Goal: Task Accomplishment & Management: Manage account settings

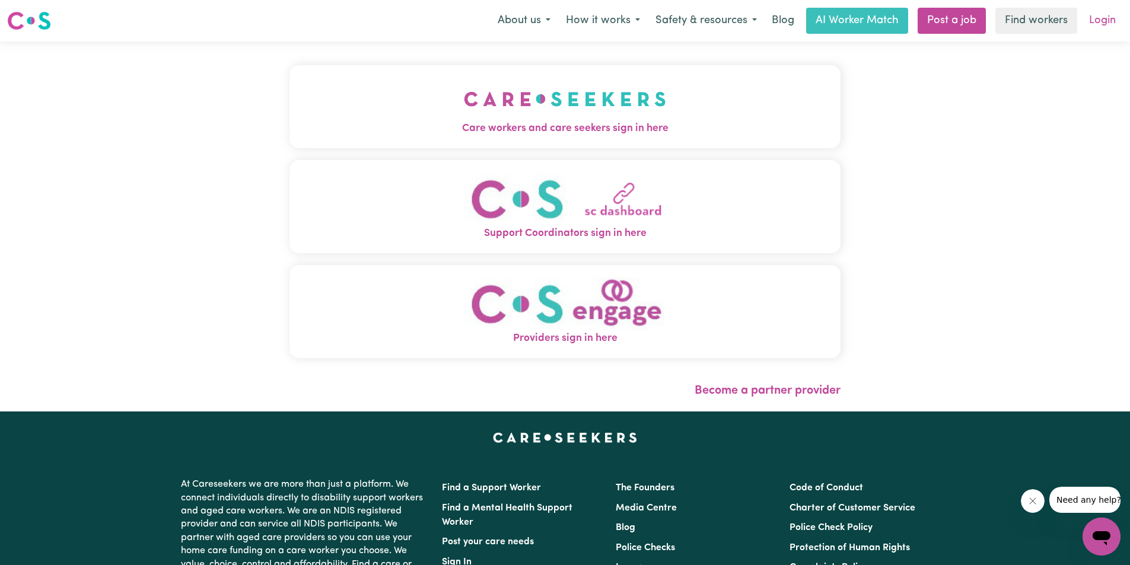
click at [1117, 19] on link "Login" at bounding box center [1101, 21] width 41 height 26
click at [599, 126] on span "Care workers and care seekers sign in here" at bounding box center [564, 128] width 551 height 15
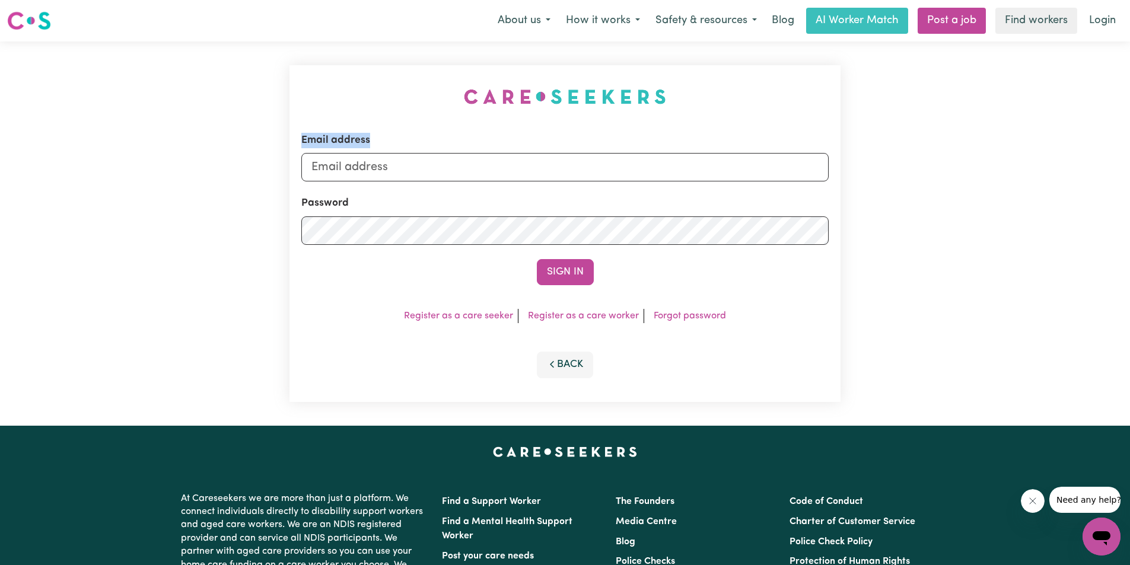
click at [599, 126] on div "Email address Password Sign In Register as a care seeker Register as a care wor…" at bounding box center [564, 234] width 565 height 384
click at [583, 162] on input "Email address" at bounding box center [564, 167] width 527 height 28
type input "[EMAIL_ADDRESS][DOMAIN_NAME]"
click at [537, 259] on button "Sign In" at bounding box center [565, 272] width 57 height 26
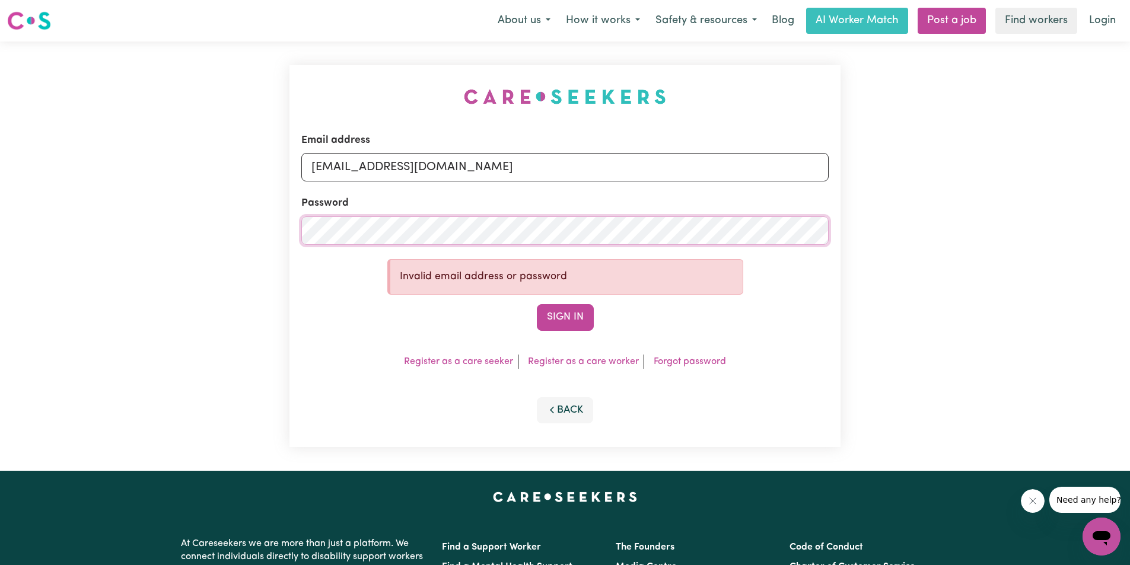
click at [537, 304] on button "Sign In" at bounding box center [565, 317] width 57 height 26
click at [110, 215] on div "Email address [EMAIL_ADDRESS][DOMAIN_NAME] Password Invalid email address or pa…" at bounding box center [565, 256] width 1130 height 429
click at [537, 304] on button "Sign In" at bounding box center [565, 317] width 57 height 26
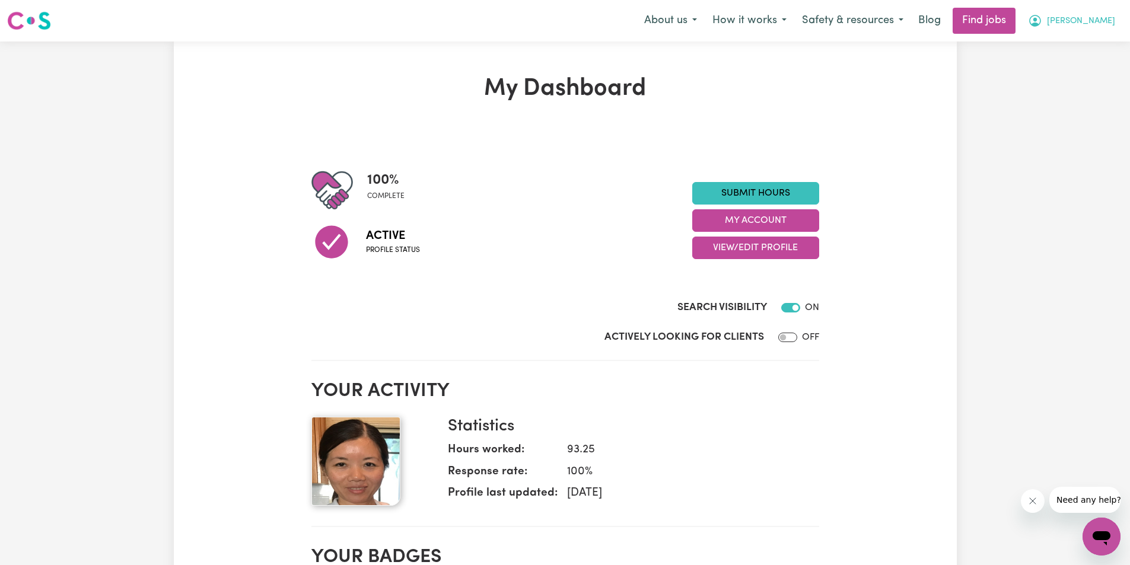
click at [1042, 23] on icon "My Account" at bounding box center [1035, 21] width 14 height 14
click at [1080, 49] on link "My Account" at bounding box center [1075, 46] width 94 height 23
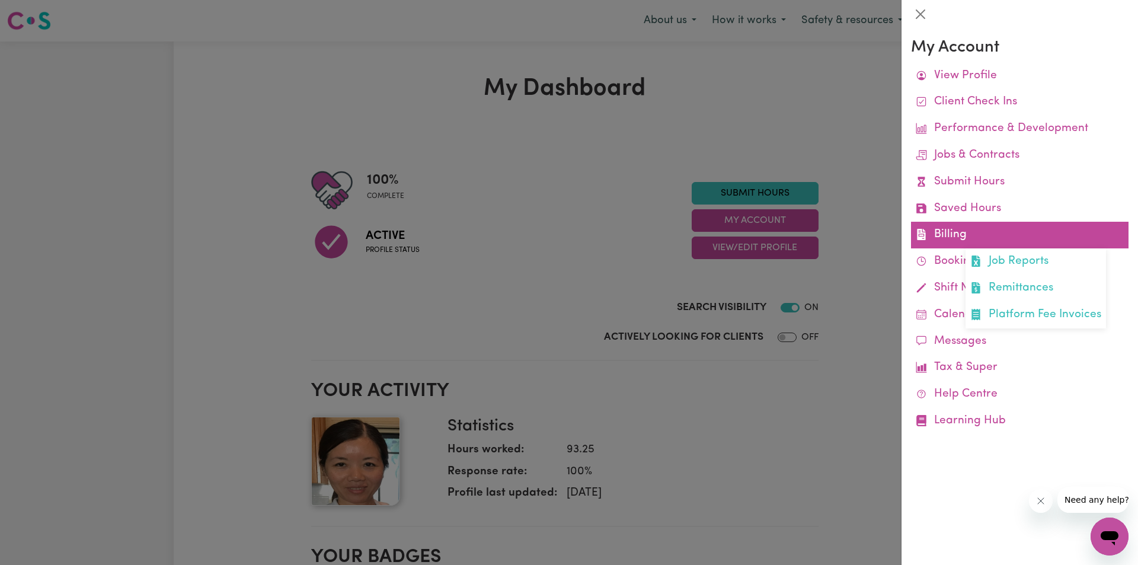
click at [929, 229] on link "Billing Job Reports Remittances Platform Fee Invoices" at bounding box center [1020, 235] width 218 height 27
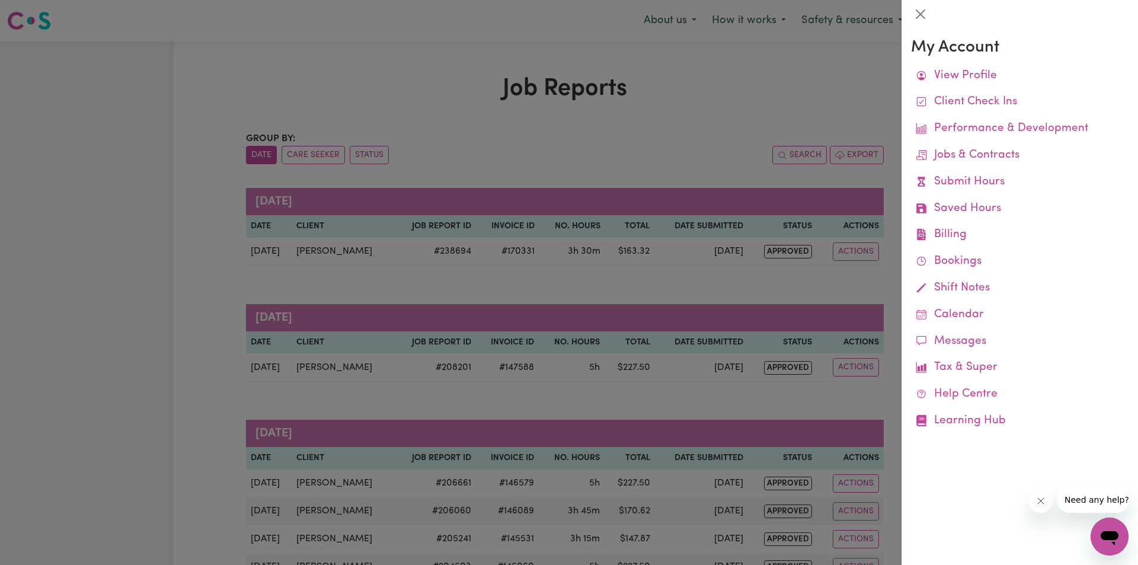
click at [652, 122] on div at bounding box center [569, 282] width 1138 height 565
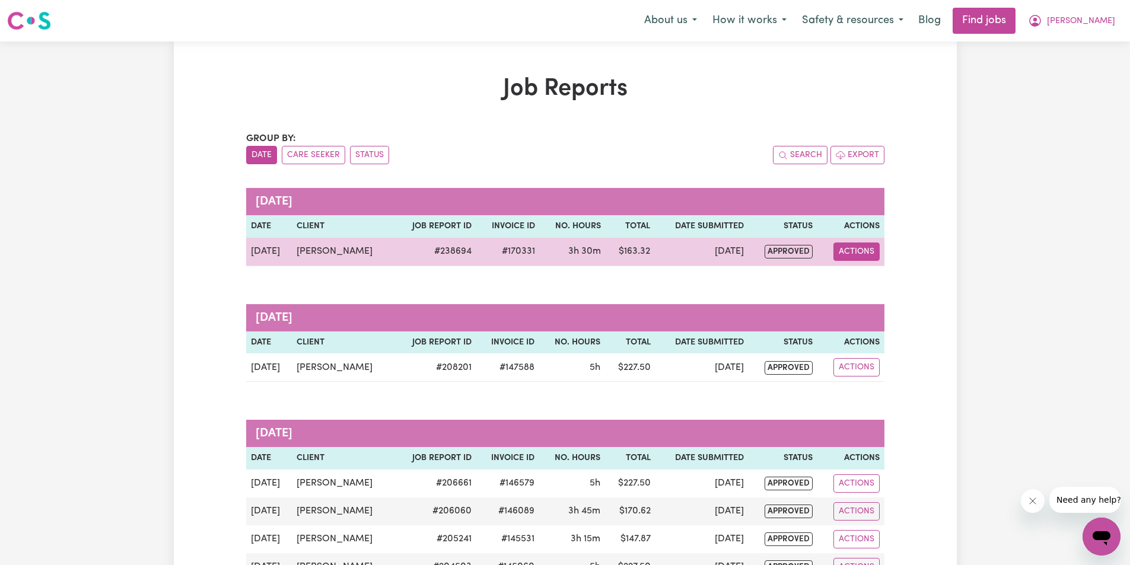
click at [855, 258] on button "Actions" at bounding box center [856, 252] width 46 height 18
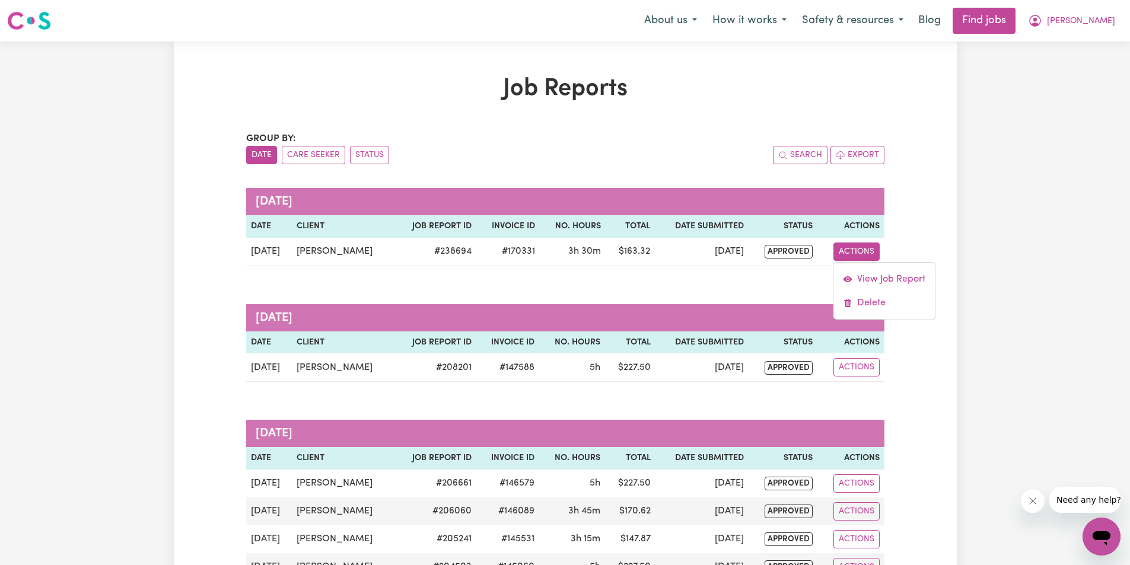
click at [1094, 23] on button "[PERSON_NAME]" at bounding box center [1071, 20] width 103 height 25
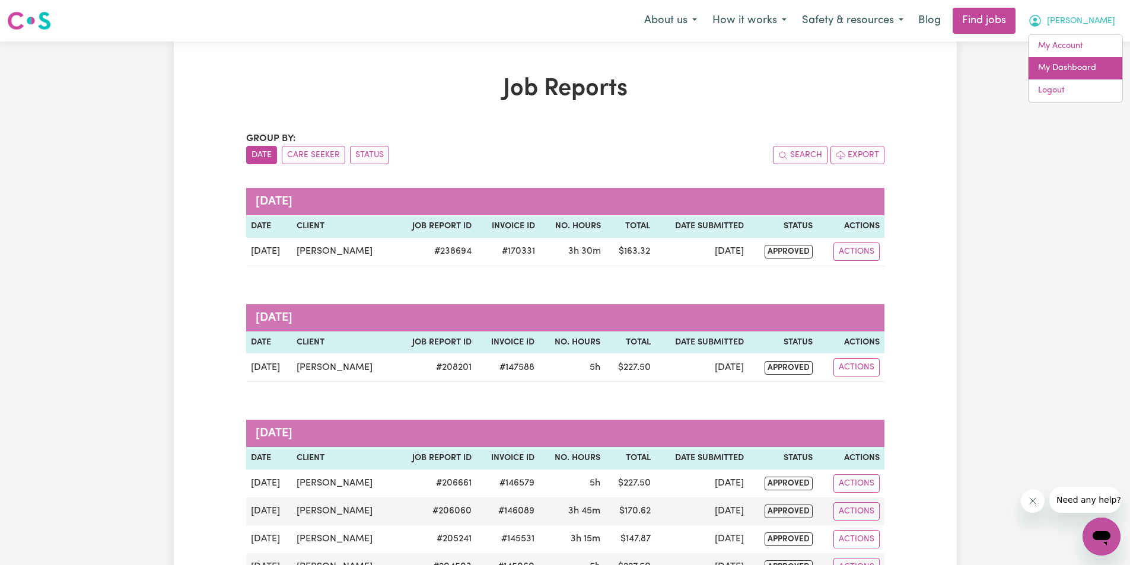
click at [1071, 67] on link "My Dashboard" at bounding box center [1075, 68] width 94 height 23
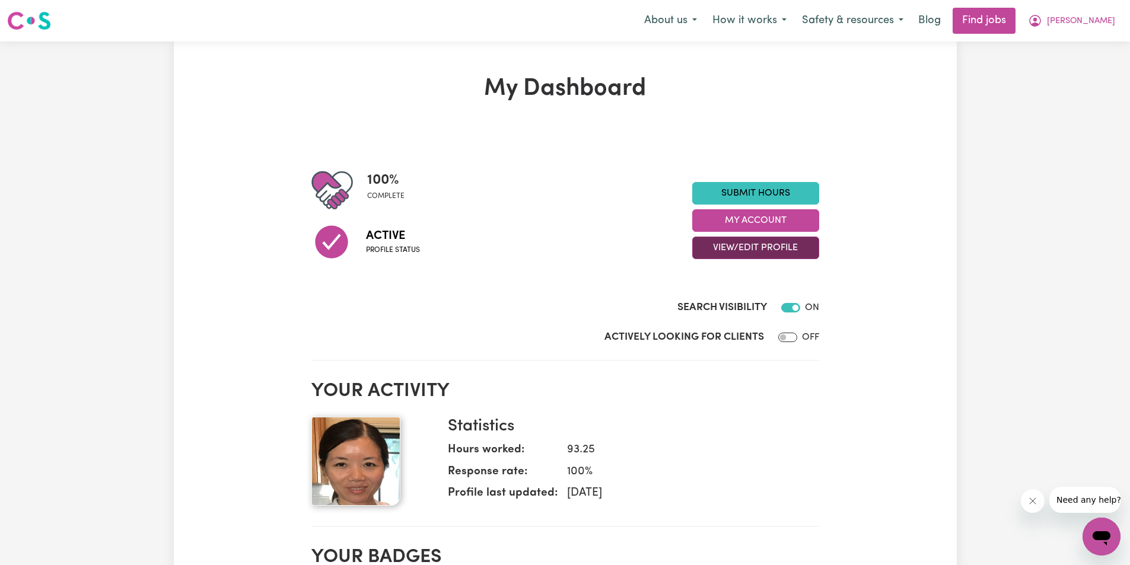
click at [728, 253] on button "View/Edit Profile" at bounding box center [755, 248] width 127 height 23
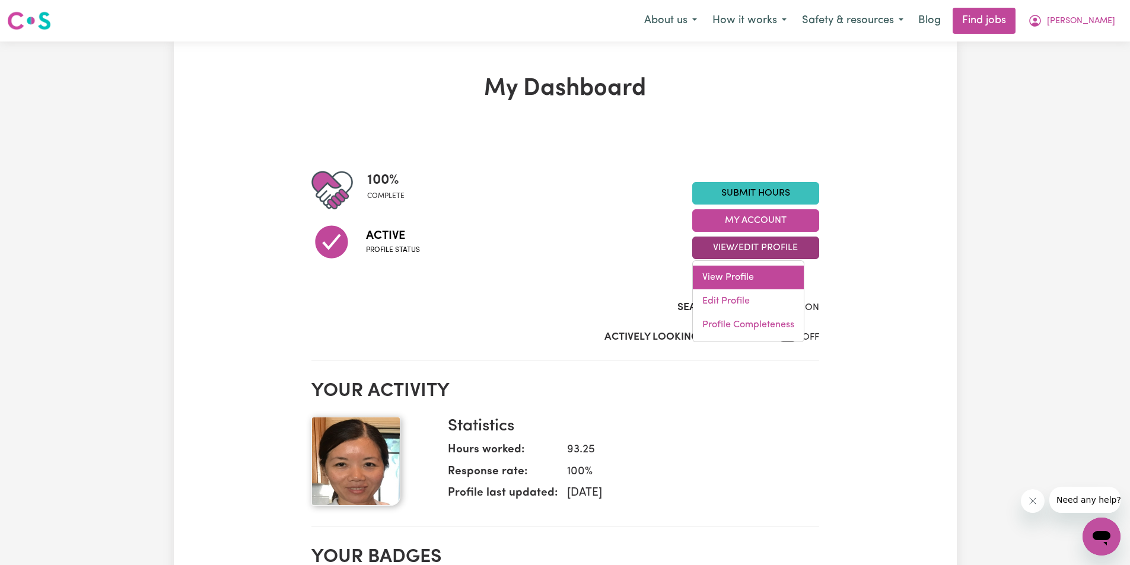
click at [737, 283] on link "View Profile" at bounding box center [748, 278] width 111 height 24
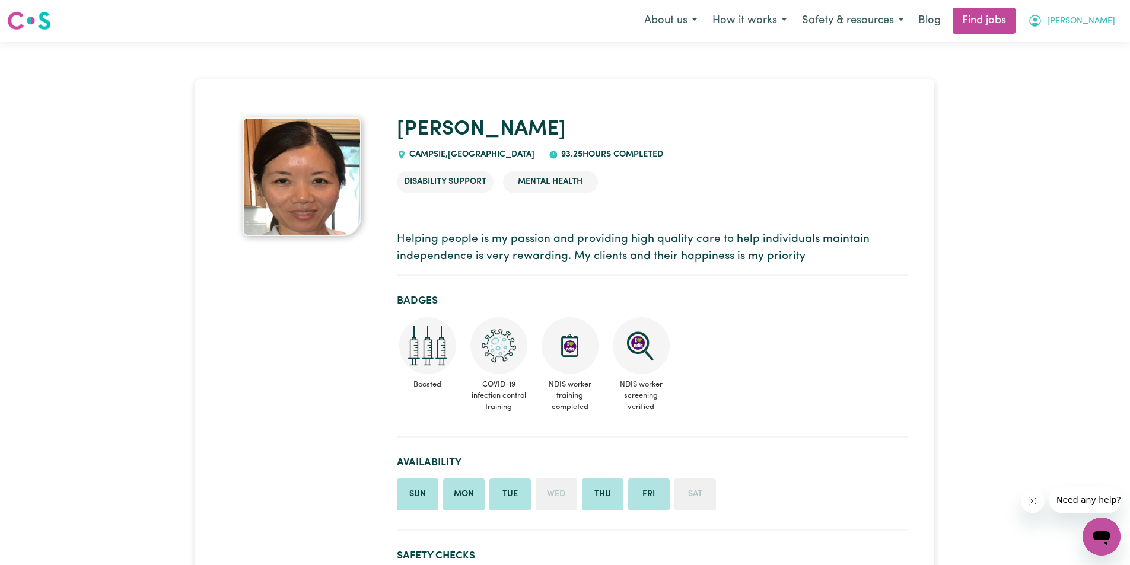
click at [1092, 13] on button "[PERSON_NAME]" at bounding box center [1071, 20] width 103 height 25
click at [1093, 63] on link "My Dashboard" at bounding box center [1075, 68] width 94 height 23
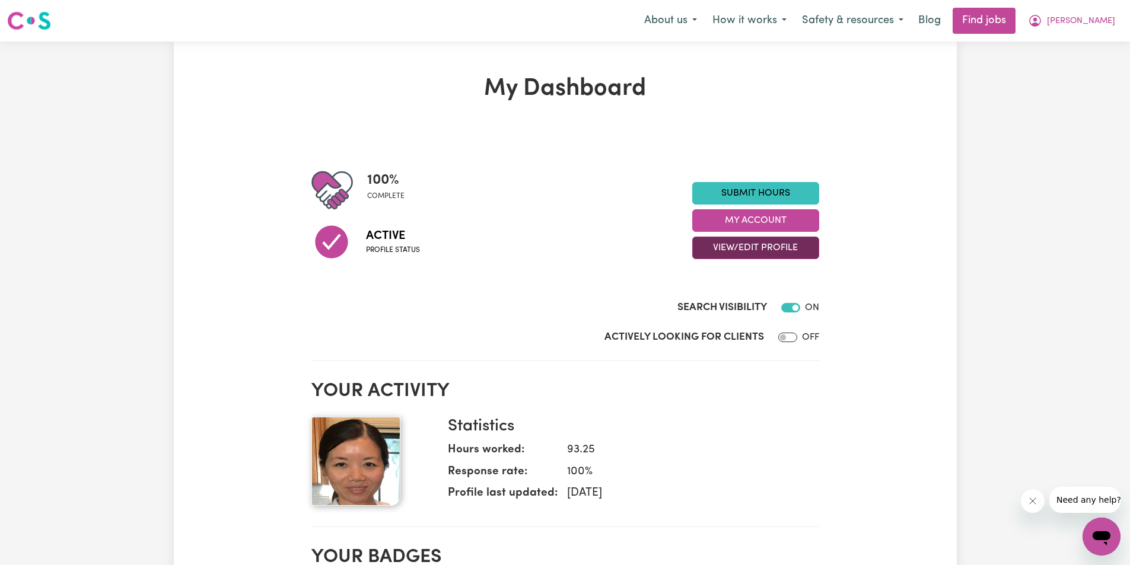
click at [759, 248] on button "View/Edit Profile" at bounding box center [755, 248] width 127 height 23
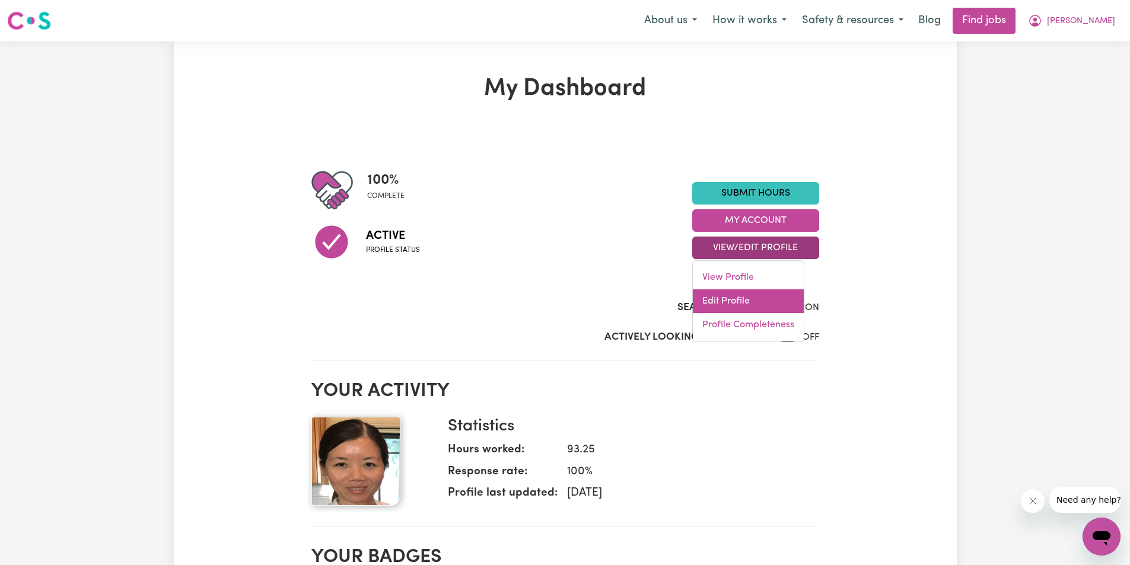
click at [758, 304] on link "Edit Profile" at bounding box center [748, 301] width 111 height 24
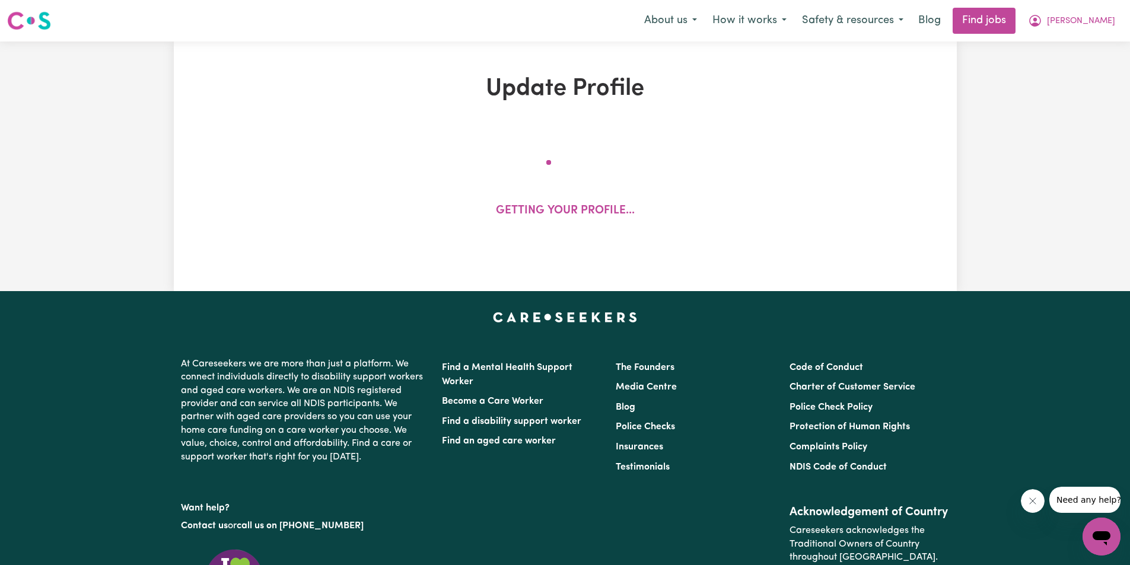
select select "[DEMOGRAPHIC_DATA]"
select select "[DEMOGRAPHIC_DATA] Citizen"
select select "Studying a healthcare related degree or qualification"
select select "60"
select select "70"
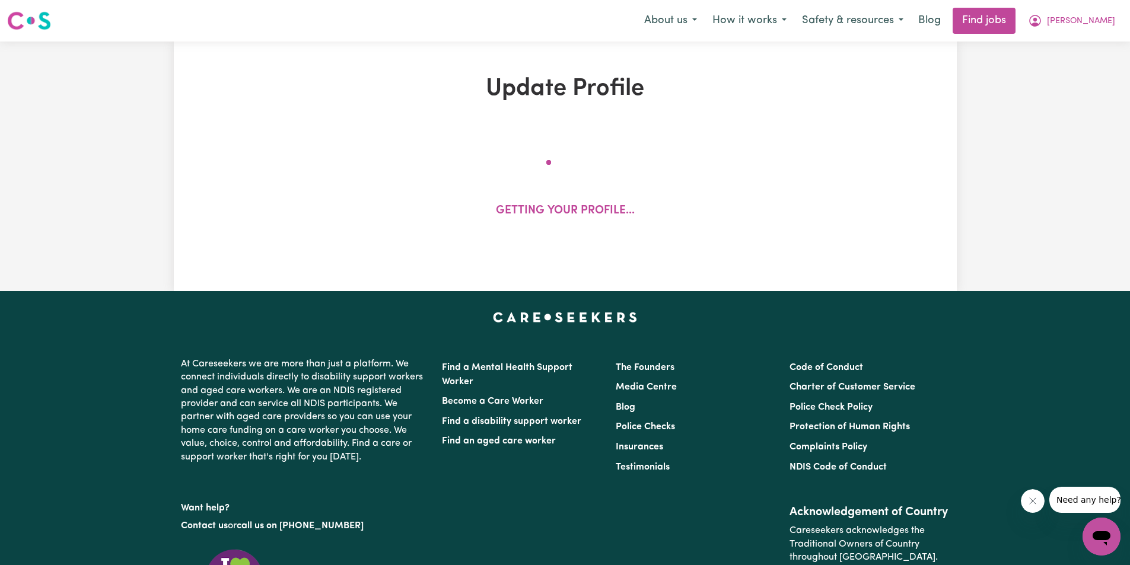
select select "80"
select select "120"
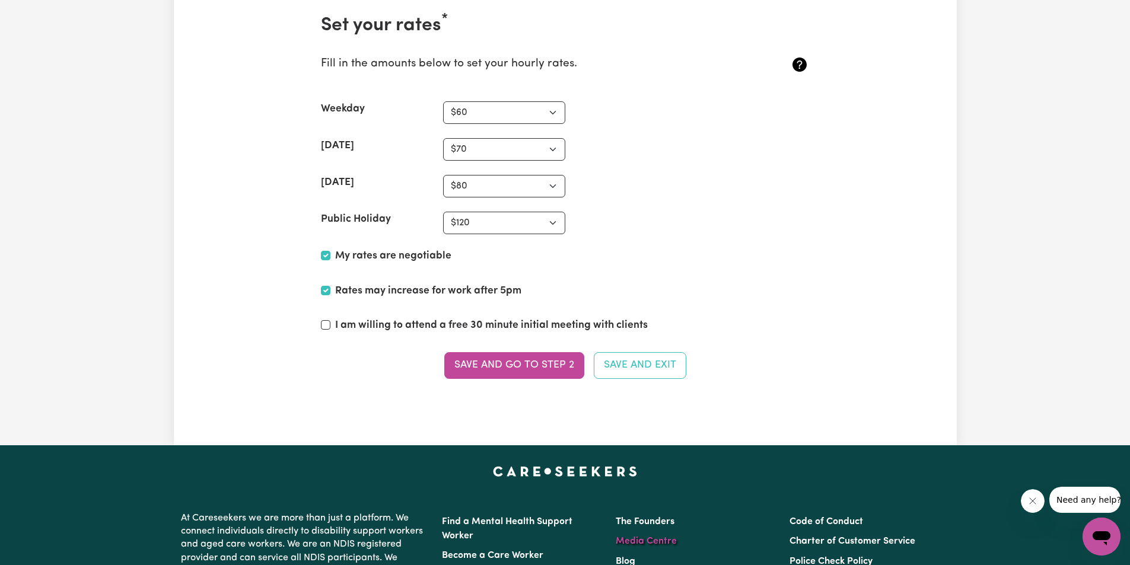
scroll to position [2965, 0]
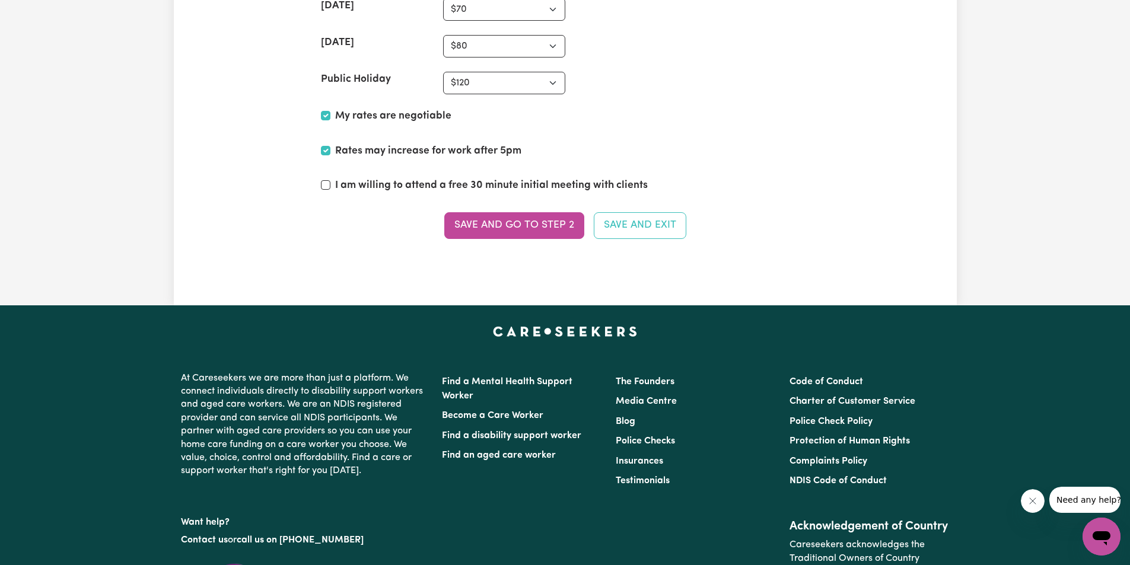
click at [645, 238] on section "Set your rates * Fill in the amounts below to set your hourly rates. Weekday N/…" at bounding box center [565, 63] width 508 height 417
click at [653, 219] on button "Save and Exit" at bounding box center [640, 225] width 92 height 26
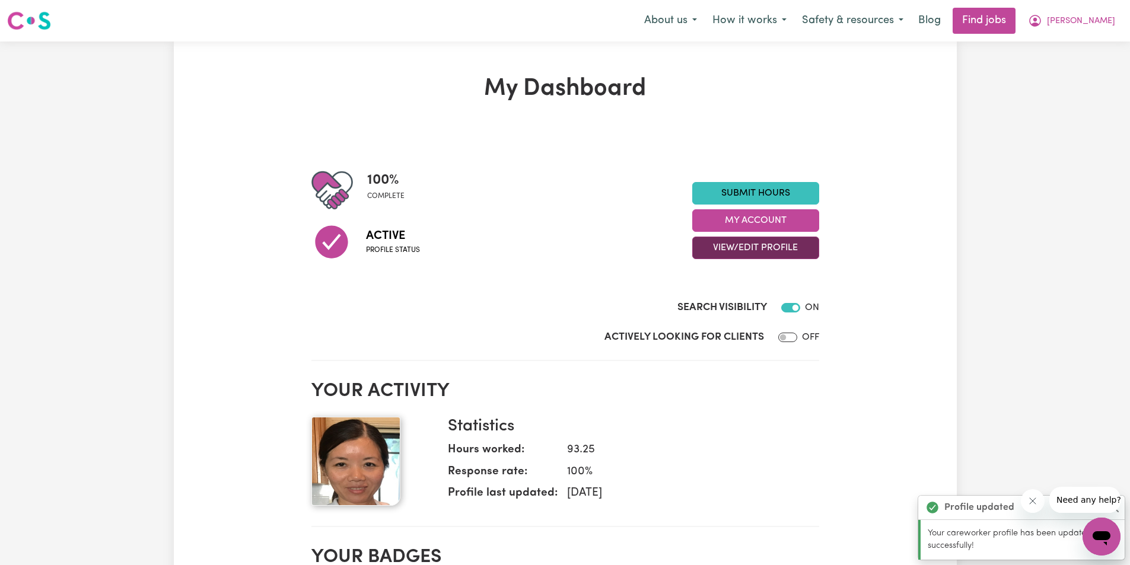
click at [781, 244] on button "View/Edit Profile" at bounding box center [755, 248] width 127 height 23
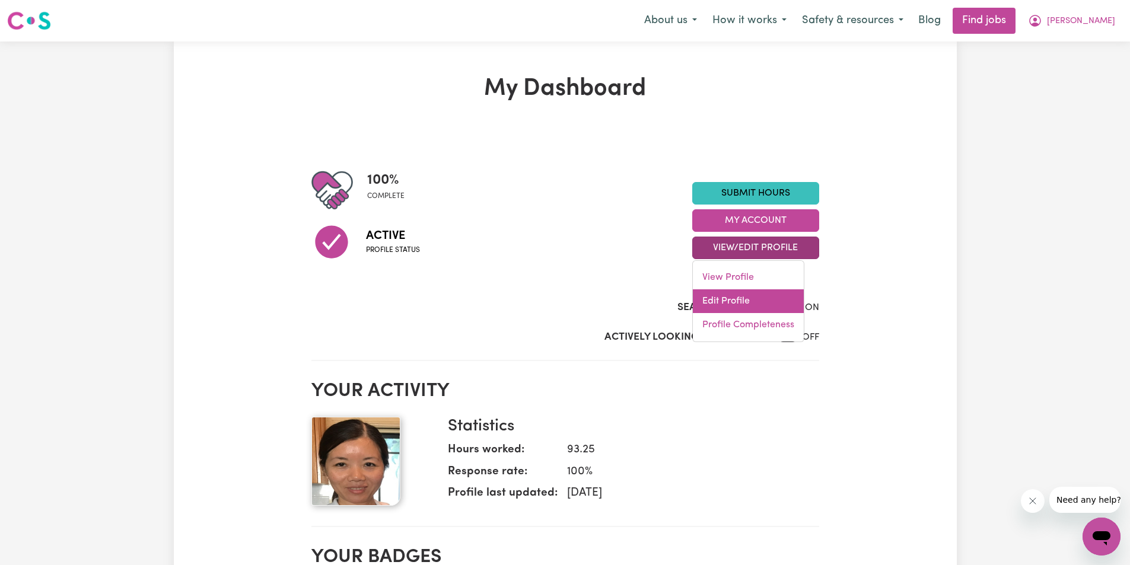
click at [739, 300] on link "Edit Profile" at bounding box center [748, 301] width 111 height 24
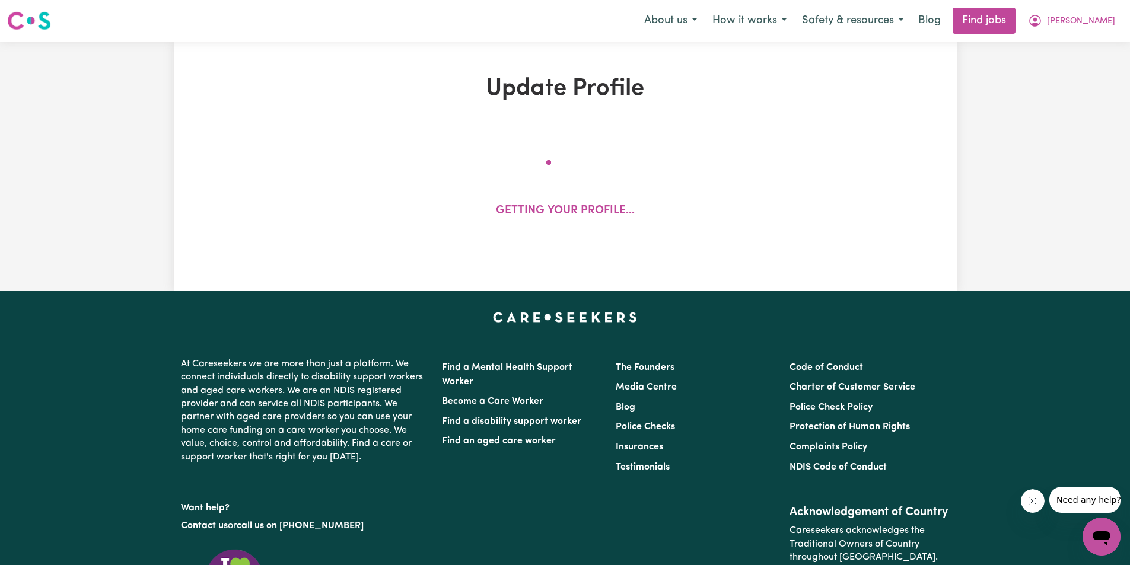
select select "[DEMOGRAPHIC_DATA]"
select select "[DEMOGRAPHIC_DATA] Citizen"
select select "Studying a healthcare related degree or qualification"
select select "60"
select select "70"
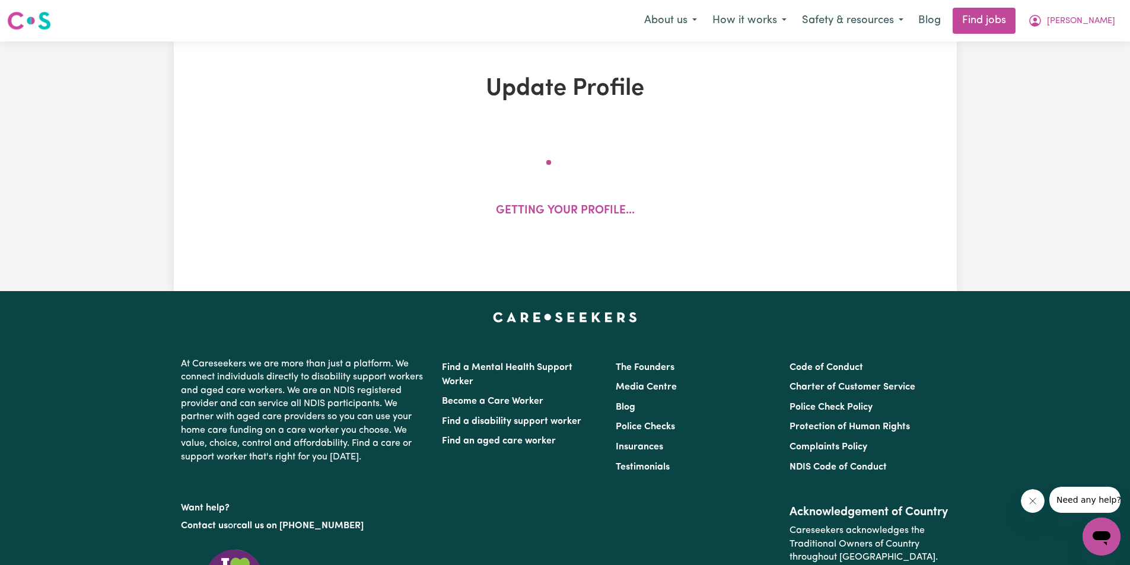
select select "80"
select select "120"
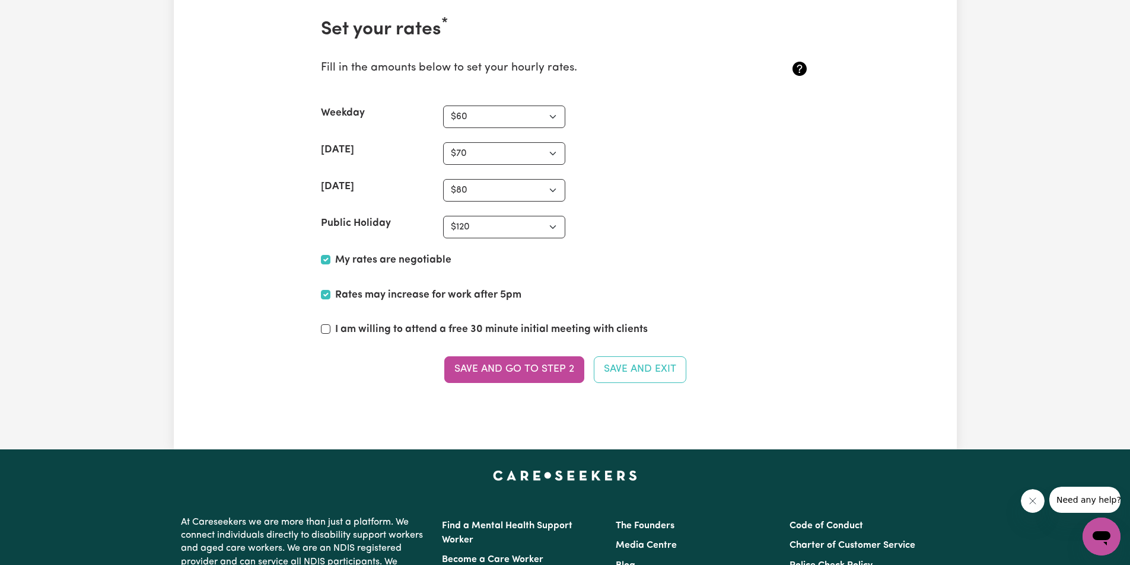
scroll to position [3083, 0]
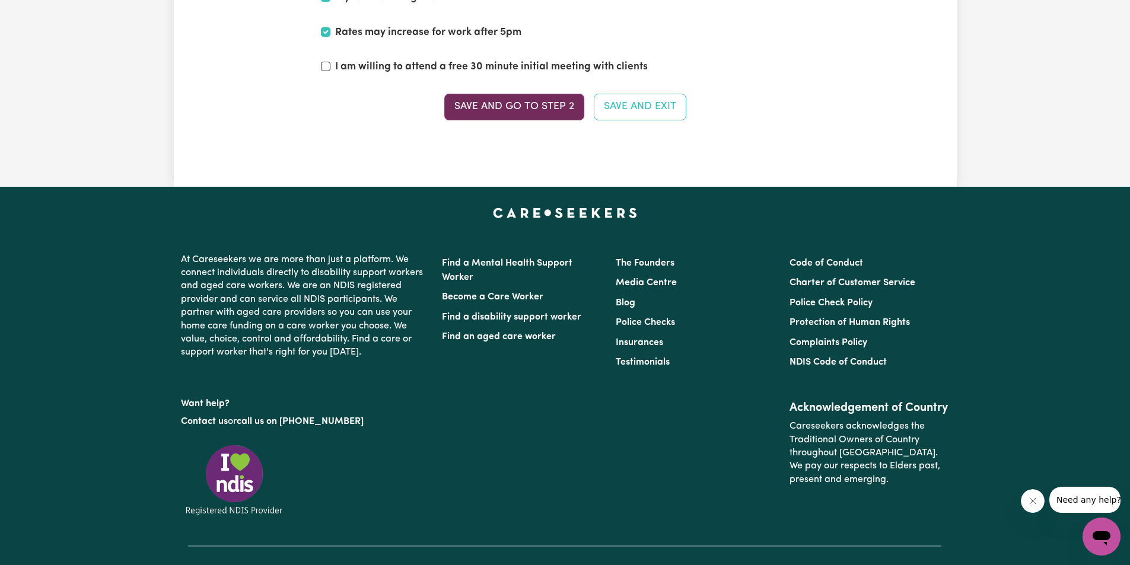
click at [477, 94] on button "Save and go to Step 2" at bounding box center [514, 107] width 140 height 26
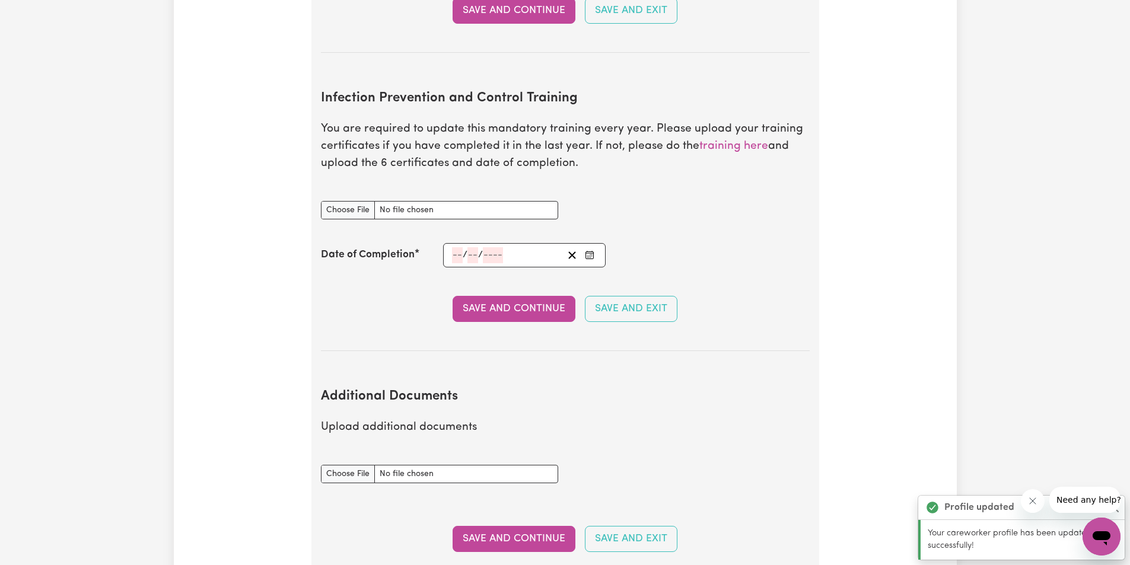
scroll to position [2075, 0]
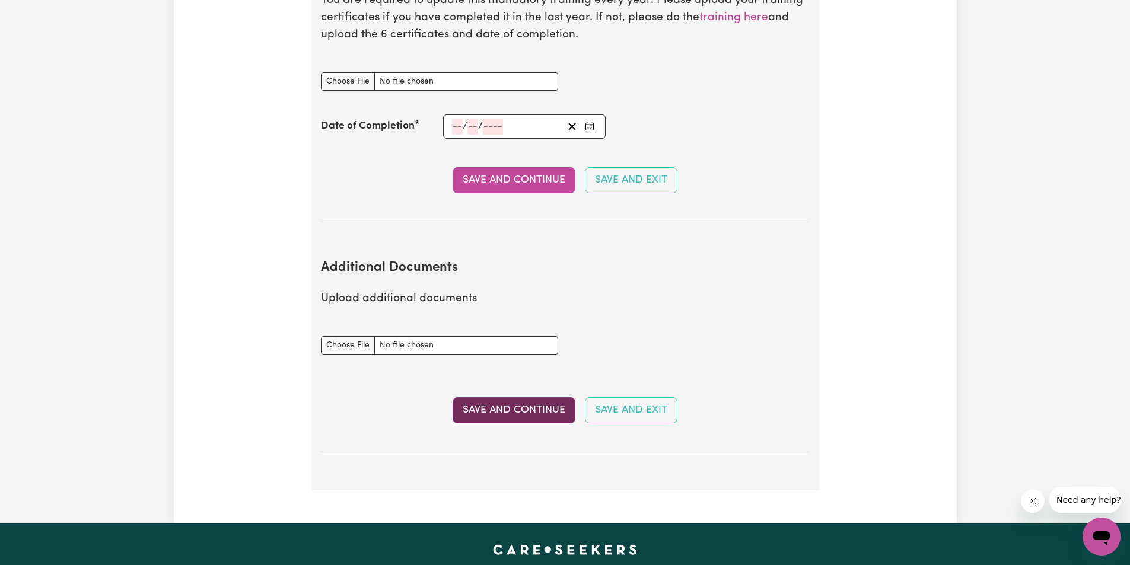
click at [516, 402] on button "Save and Continue" at bounding box center [513, 410] width 123 height 26
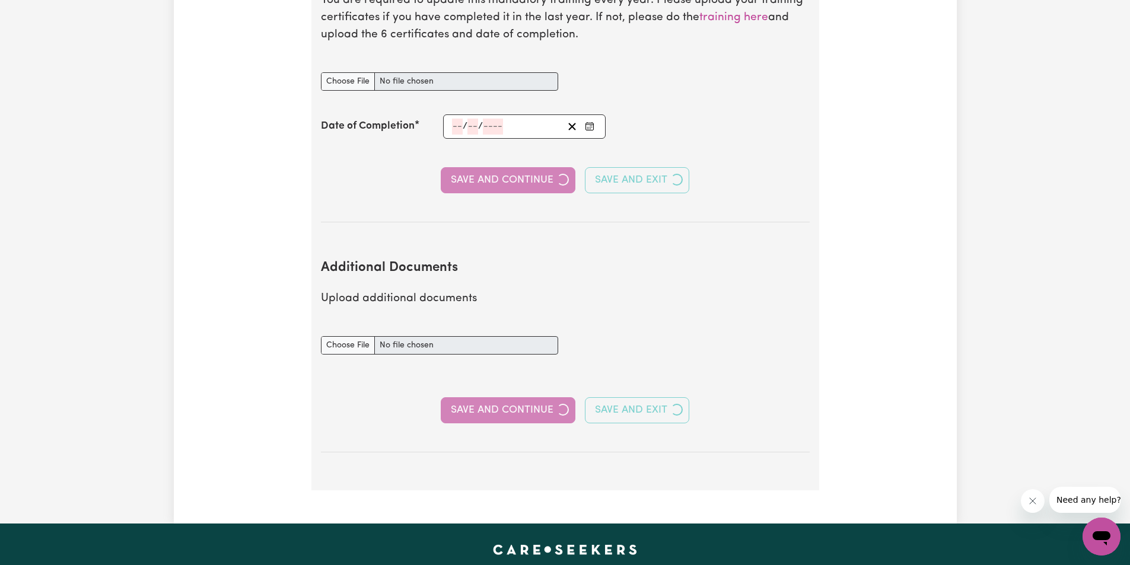
select select "2019"
select select "2022"
select select "2021"
select select "Certificate III (Individual Support)"
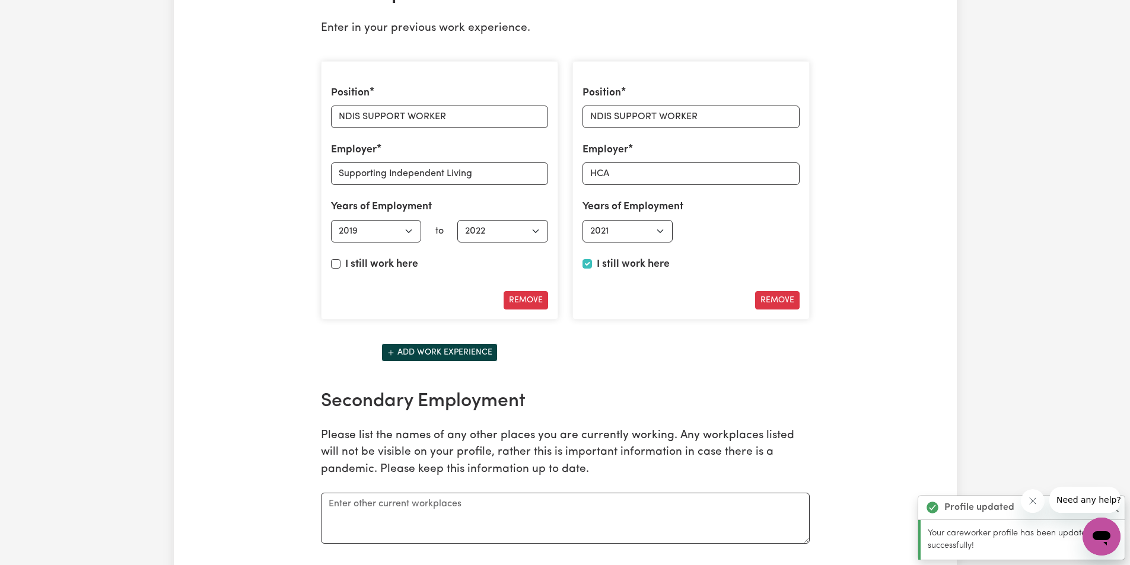
scroll to position [1838, 0]
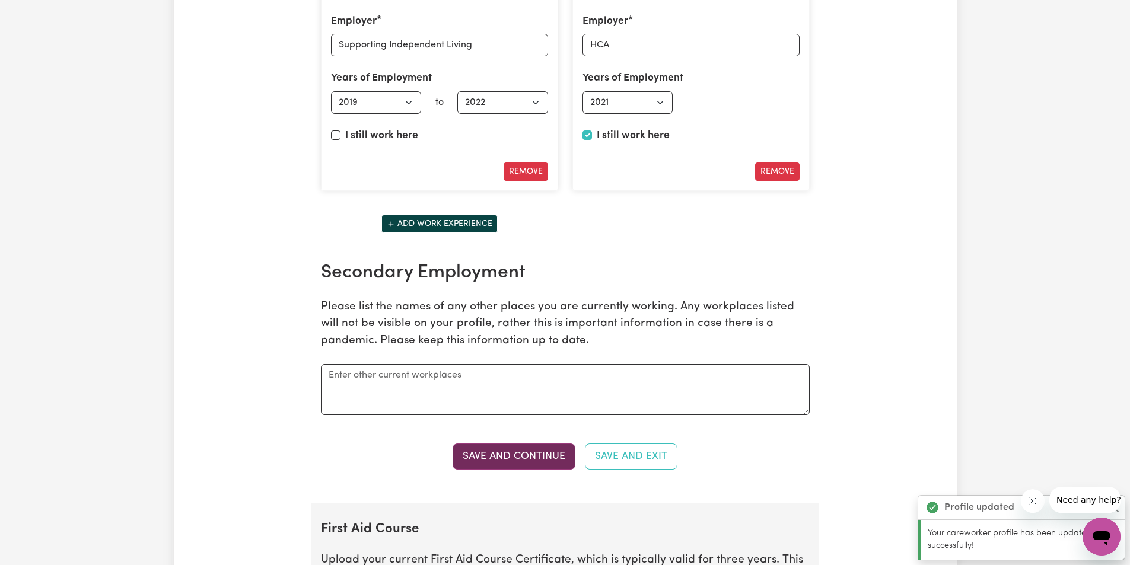
click at [527, 451] on button "Save and Continue" at bounding box center [513, 457] width 123 height 26
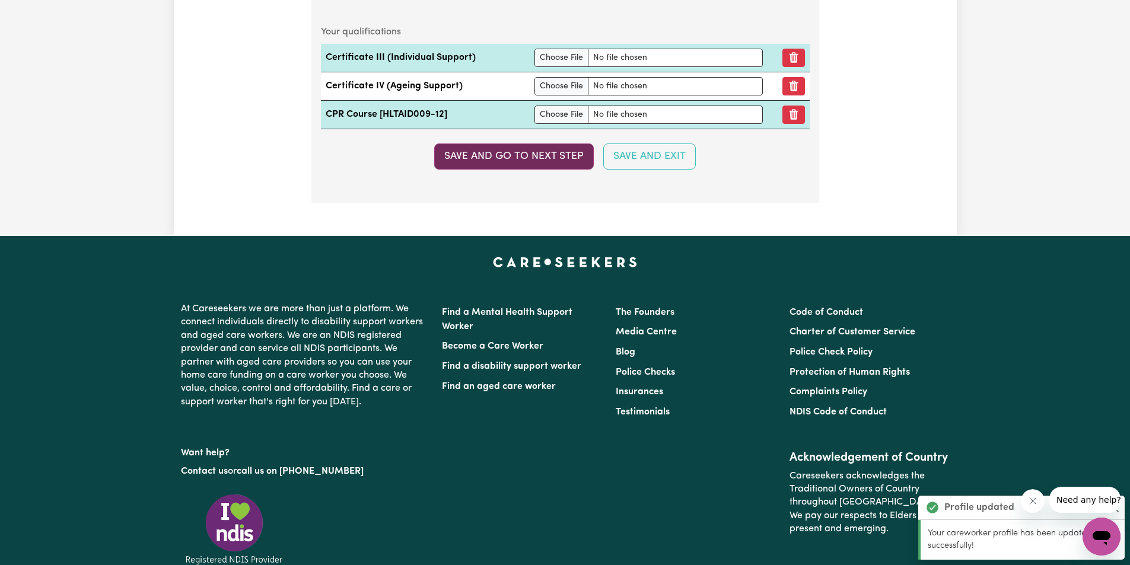
click at [494, 161] on button "Save and go to next step" at bounding box center [513, 156] width 159 height 26
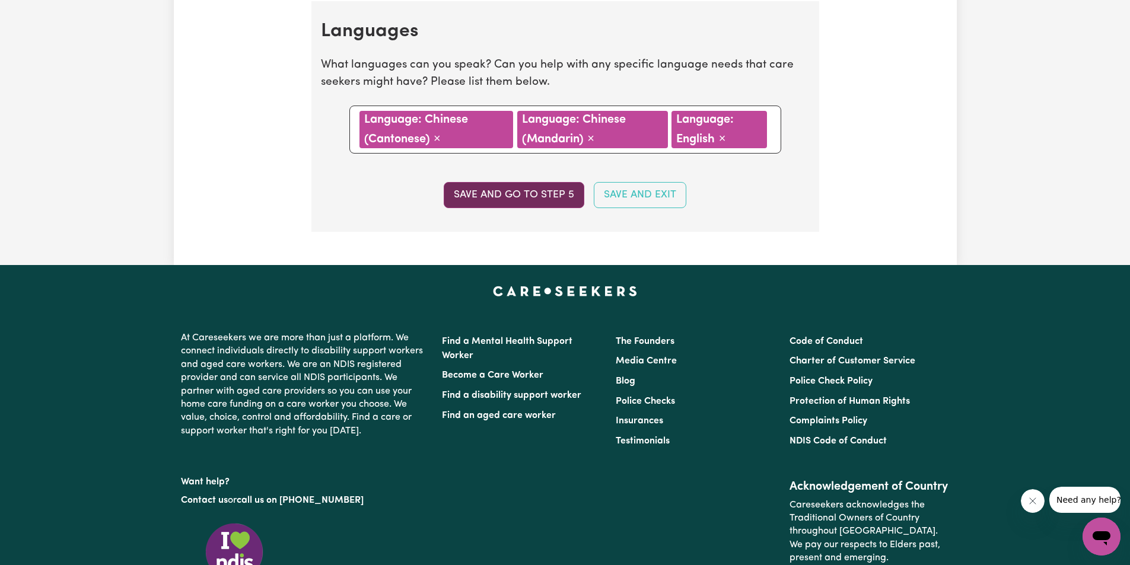
scroll to position [1103, 0]
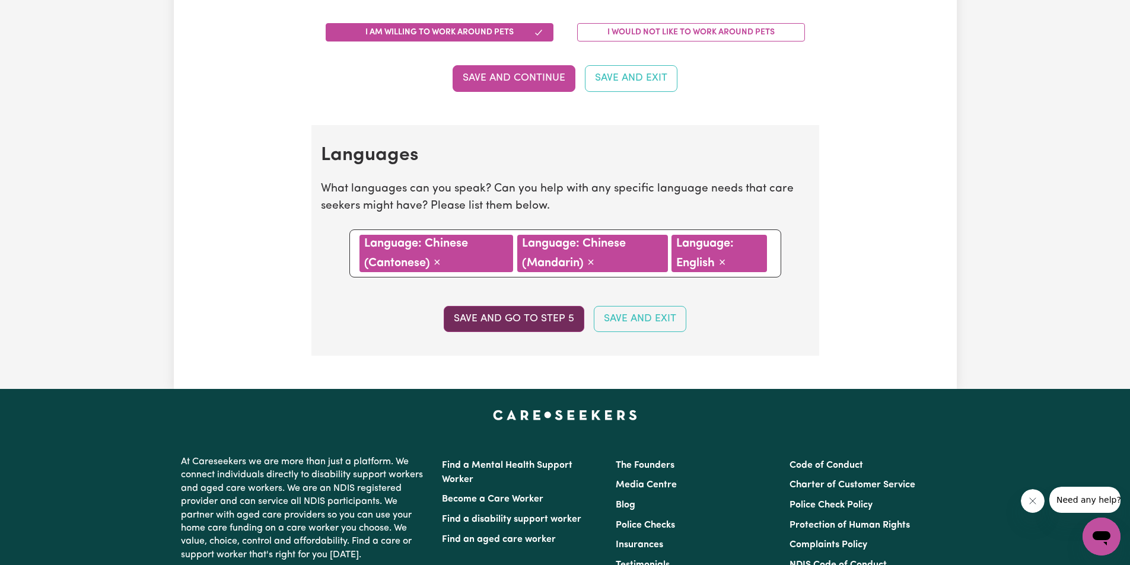
click at [516, 324] on button "Save and go to step 5" at bounding box center [514, 319] width 141 height 26
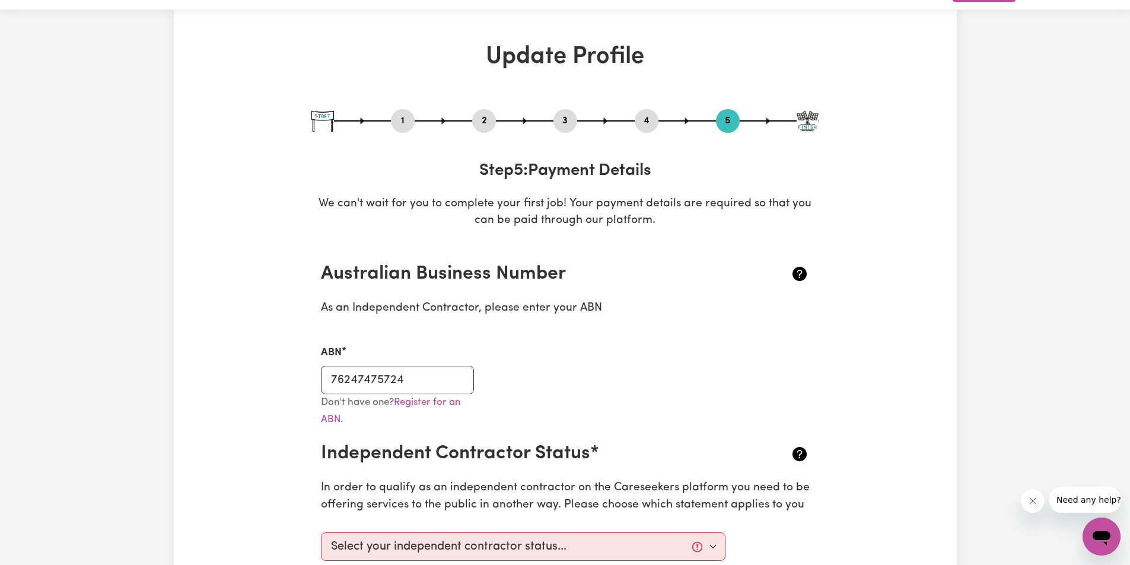
scroll to position [0, 0]
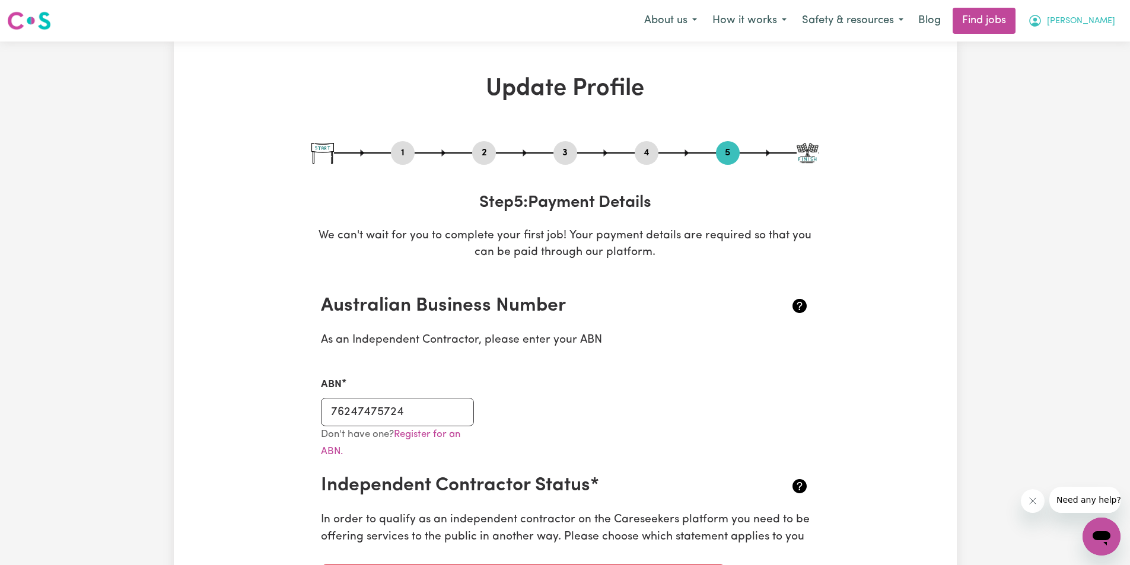
click at [1097, 29] on button "[PERSON_NAME]" at bounding box center [1071, 20] width 103 height 25
click at [1047, 96] on link "Logout" at bounding box center [1075, 90] width 94 height 23
